Goal: Information Seeking & Learning: Learn about a topic

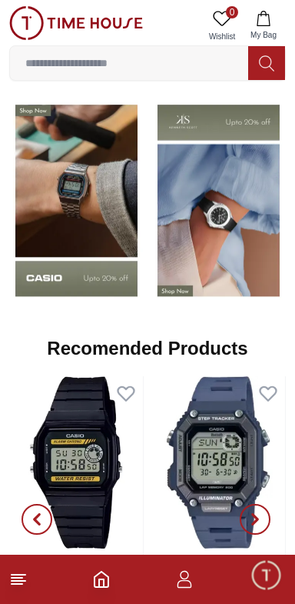
scroll to position [1190, 0]
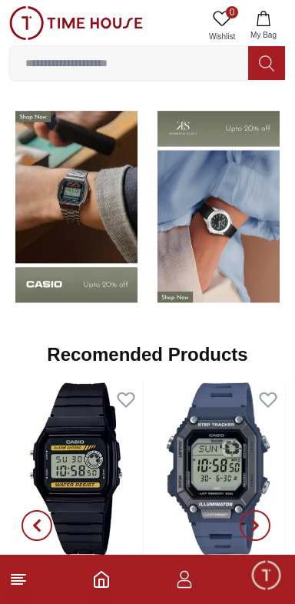
click at [75, 256] on img at bounding box center [76, 206] width 135 height 211
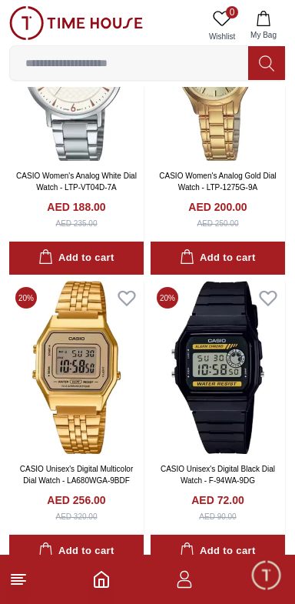
scroll to position [2979, 0]
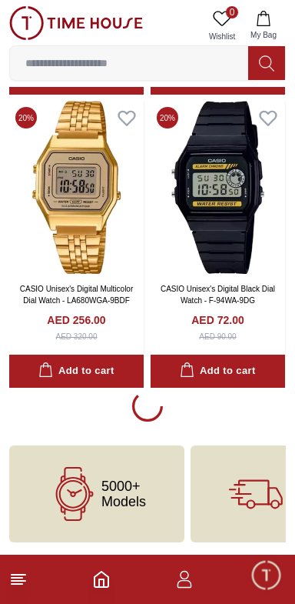
click at [99, 413] on div at bounding box center [147, 409] width 277 height 36
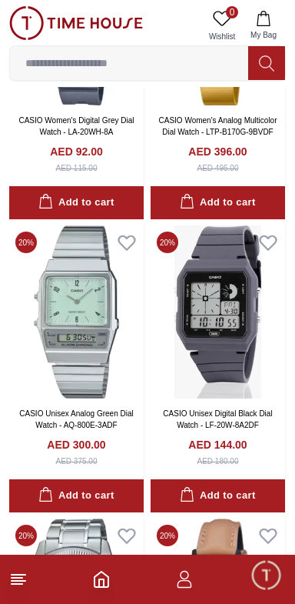
scroll to position [6094, 0]
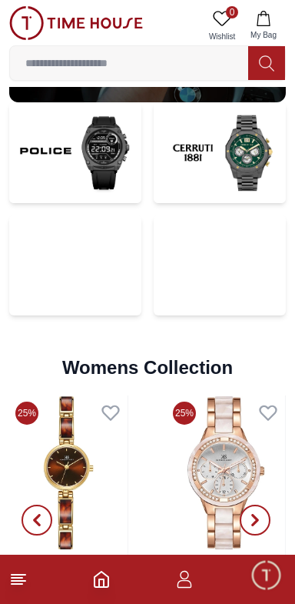
scroll to position [3043, 0]
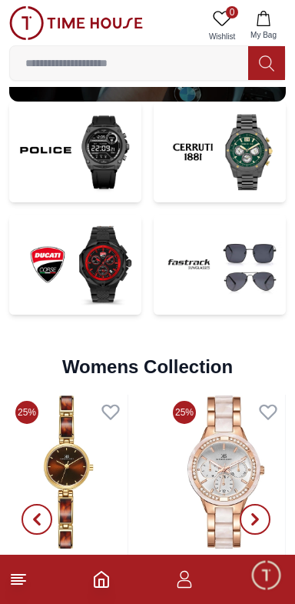
click at [65, 277] on img at bounding box center [75, 265] width 132 height 101
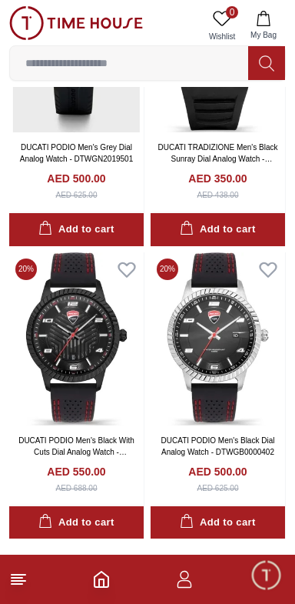
scroll to position [2157, 0]
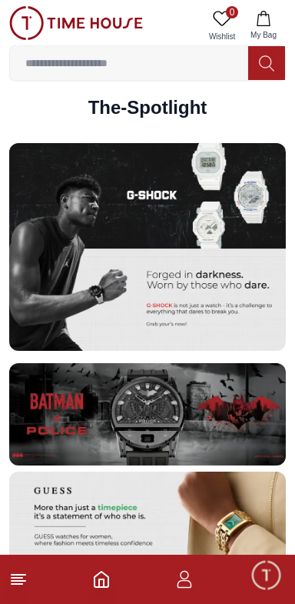
scroll to position [2230, 0]
